Goal: Find specific page/section: Find specific page/section

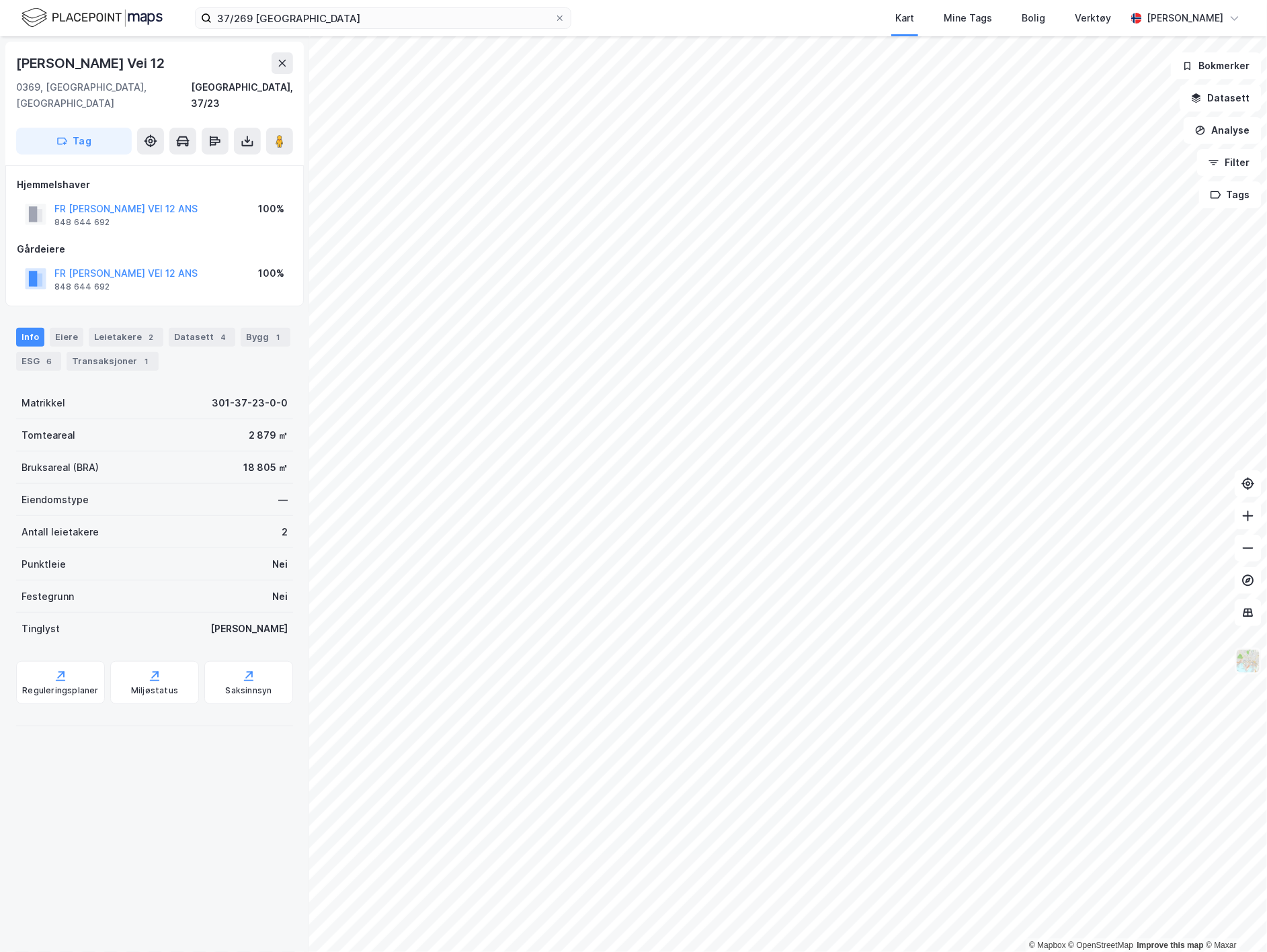
click at [1260, 669] on img at bounding box center [1248, 661] width 26 height 26
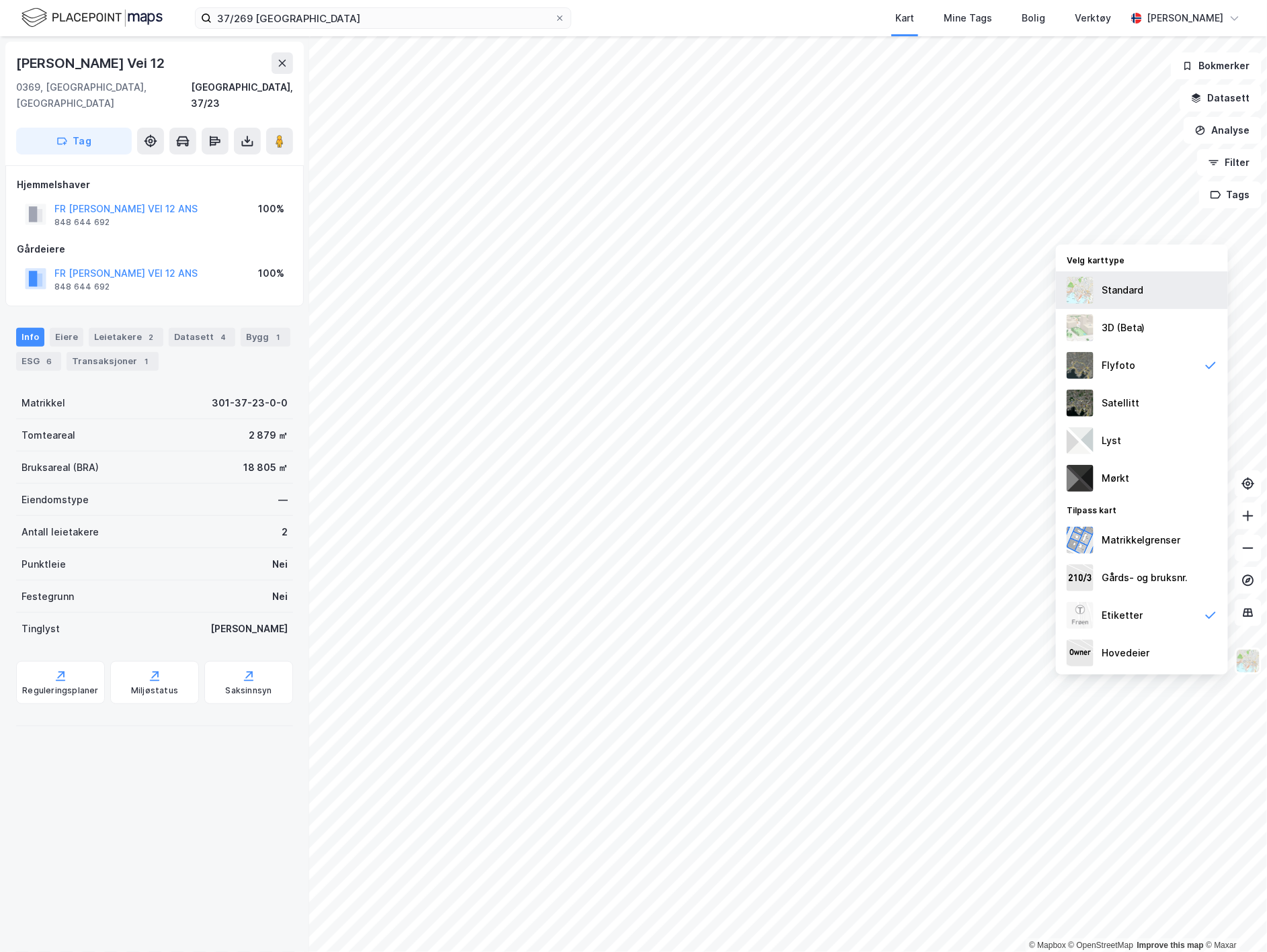
click at [1115, 286] on div "Standard" at bounding box center [1121, 290] width 41 height 16
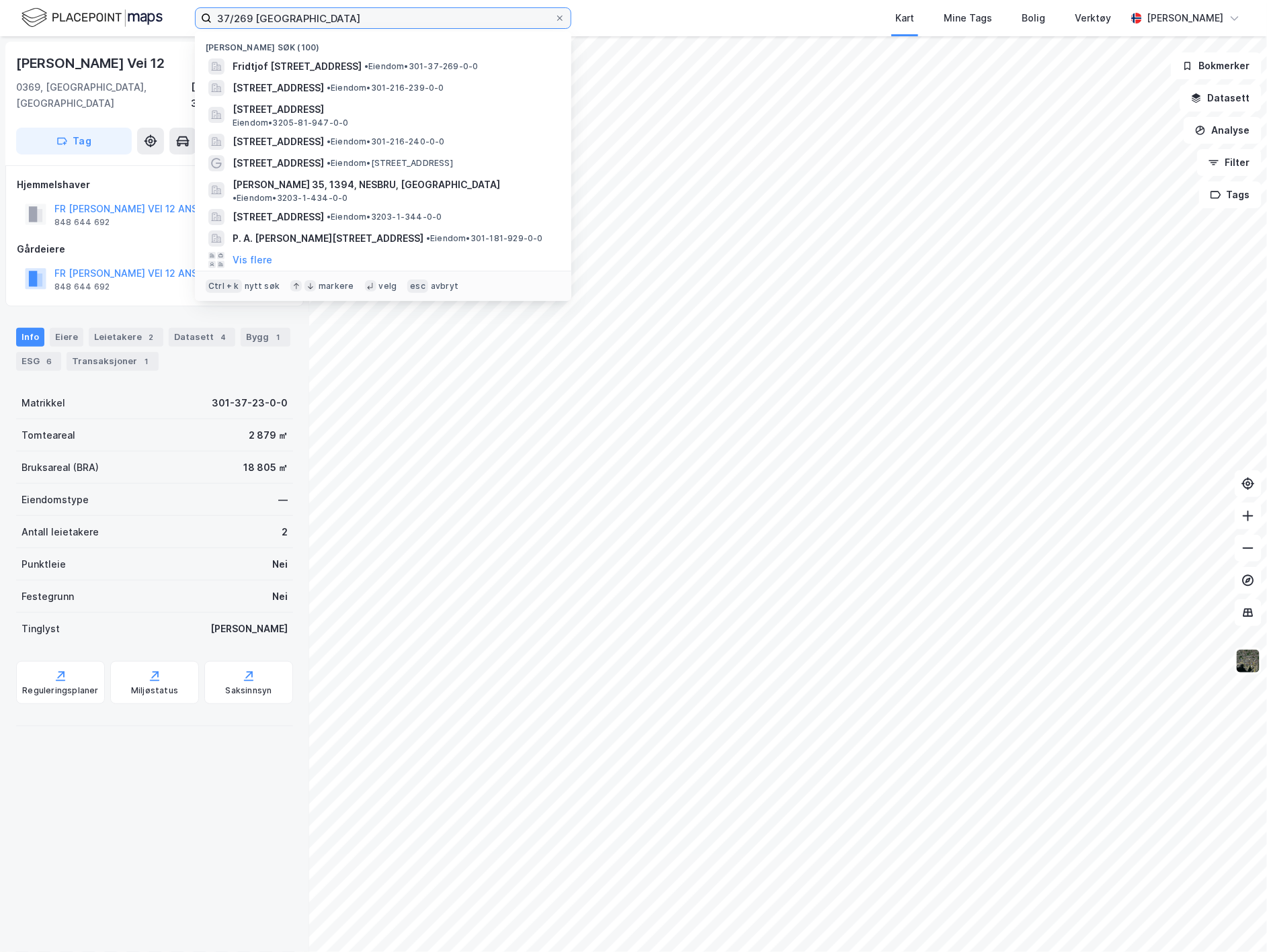
click at [318, 10] on input "37/269 [GEOGRAPHIC_DATA]" at bounding box center [383, 18] width 342 height 20
drag, startPoint x: 316, startPoint y: 14, endPoint x: 158, endPoint y: 11, distance: 158.0
click at [158, 11] on div "37/269 oslo Nylige søk (100) [PERSON_NAME][STREET_ADDRESS] • Eiendom • 301-37-2…" at bounding box center [634, 18] width 1267 height 36
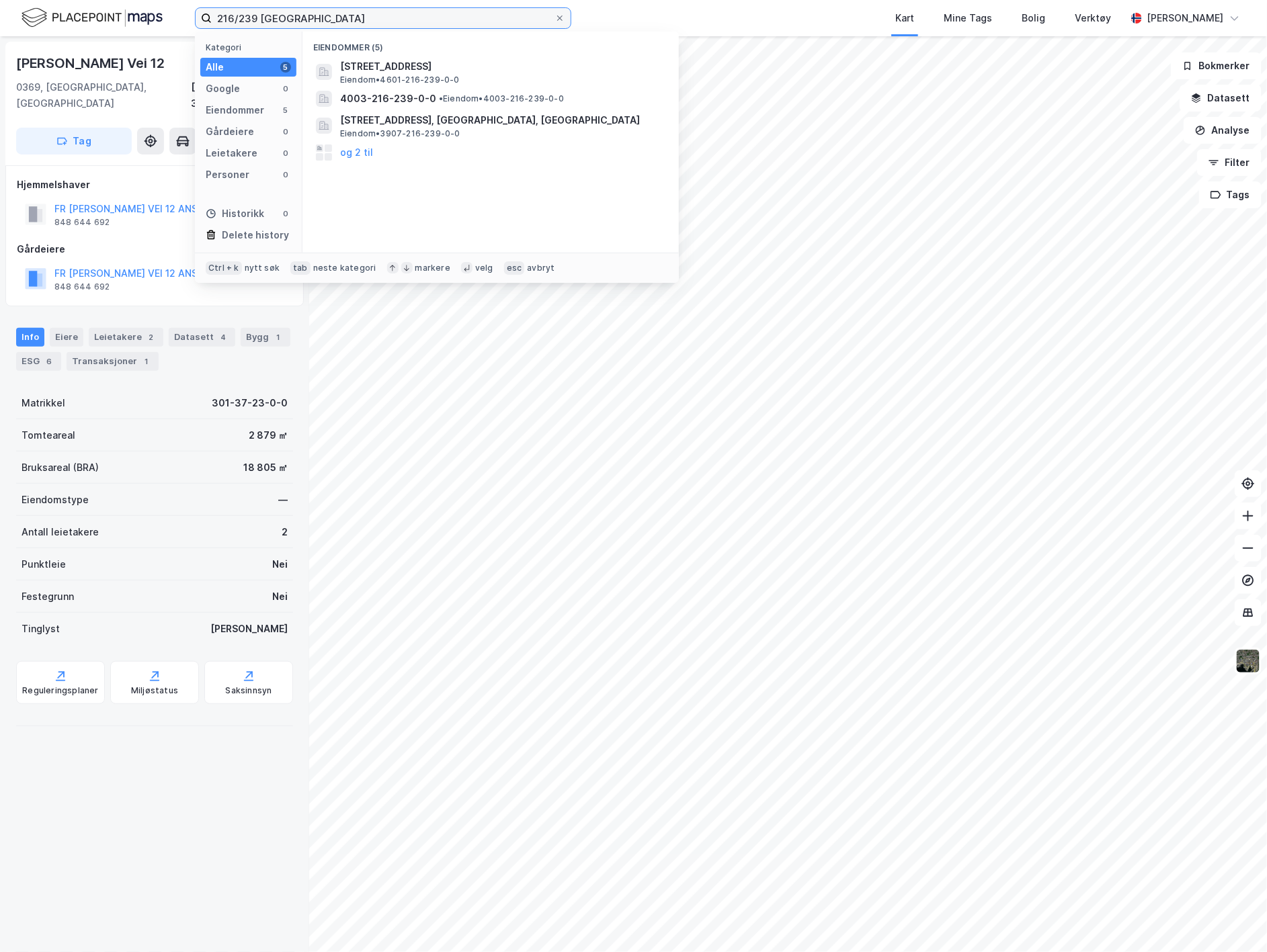
type input "216/239 [GEOGRAPHIC_DATA]"
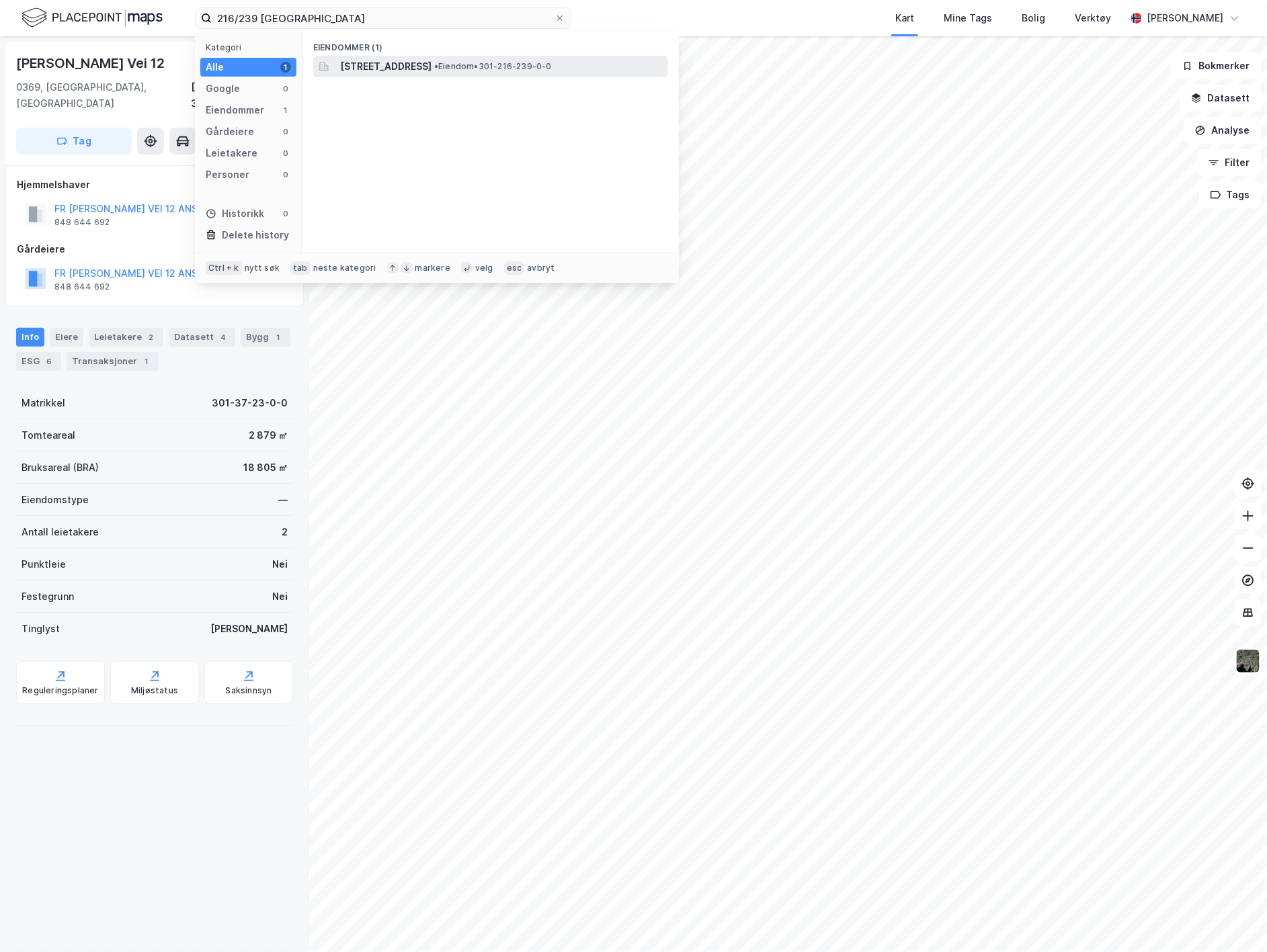
click at [422, 68] on span "[STREET_ADDRESS]" at bounding box center [386, 66] width 92 height 16
